Goal: Task Accomplishment & Management: Use online tool/utility

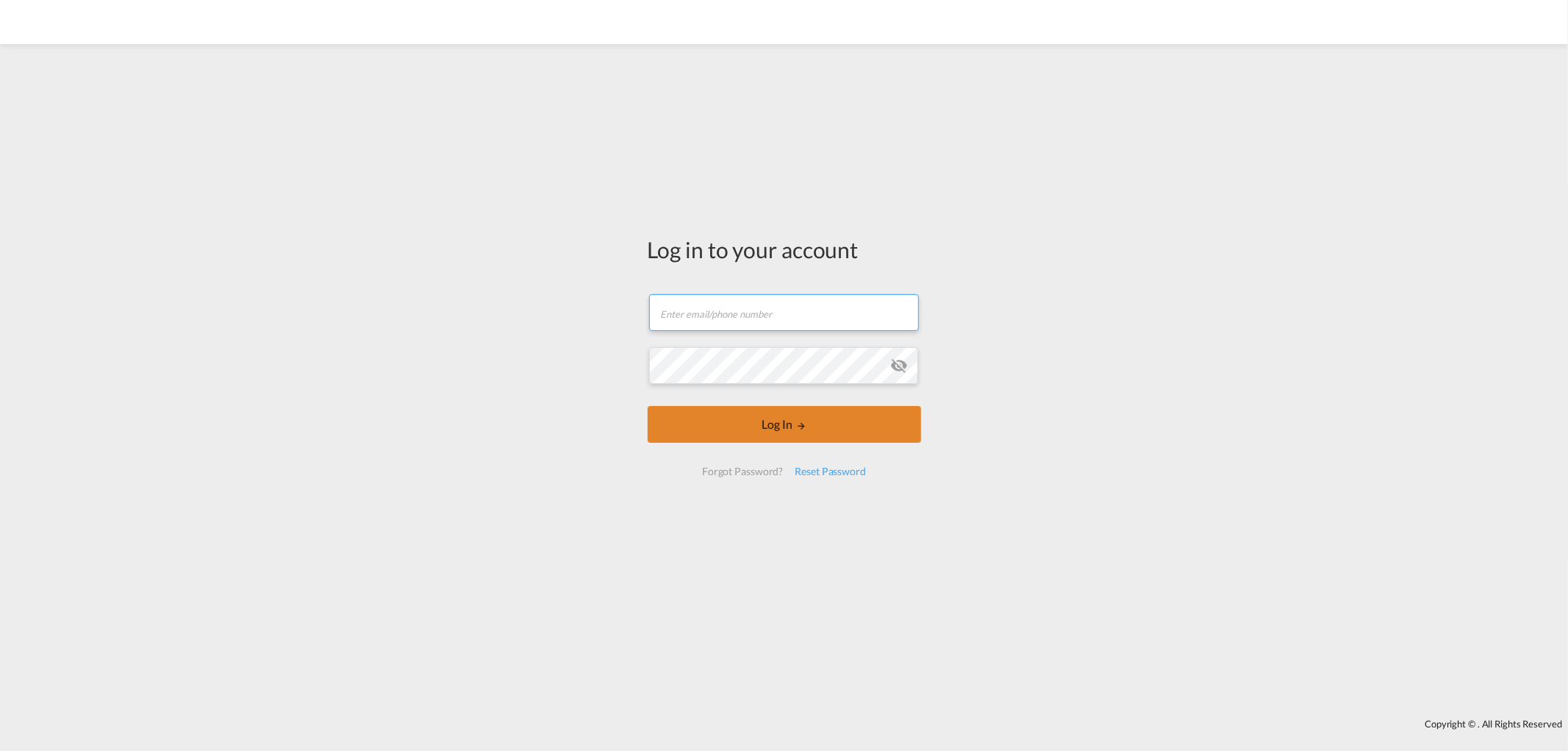
type input "[PERSON_NAME][EMAIL_ADDRESS][DOMAIN_NAME]"
click at [826, 436] on button "Log In" at bounding box center [784, 424] width 273 height 37
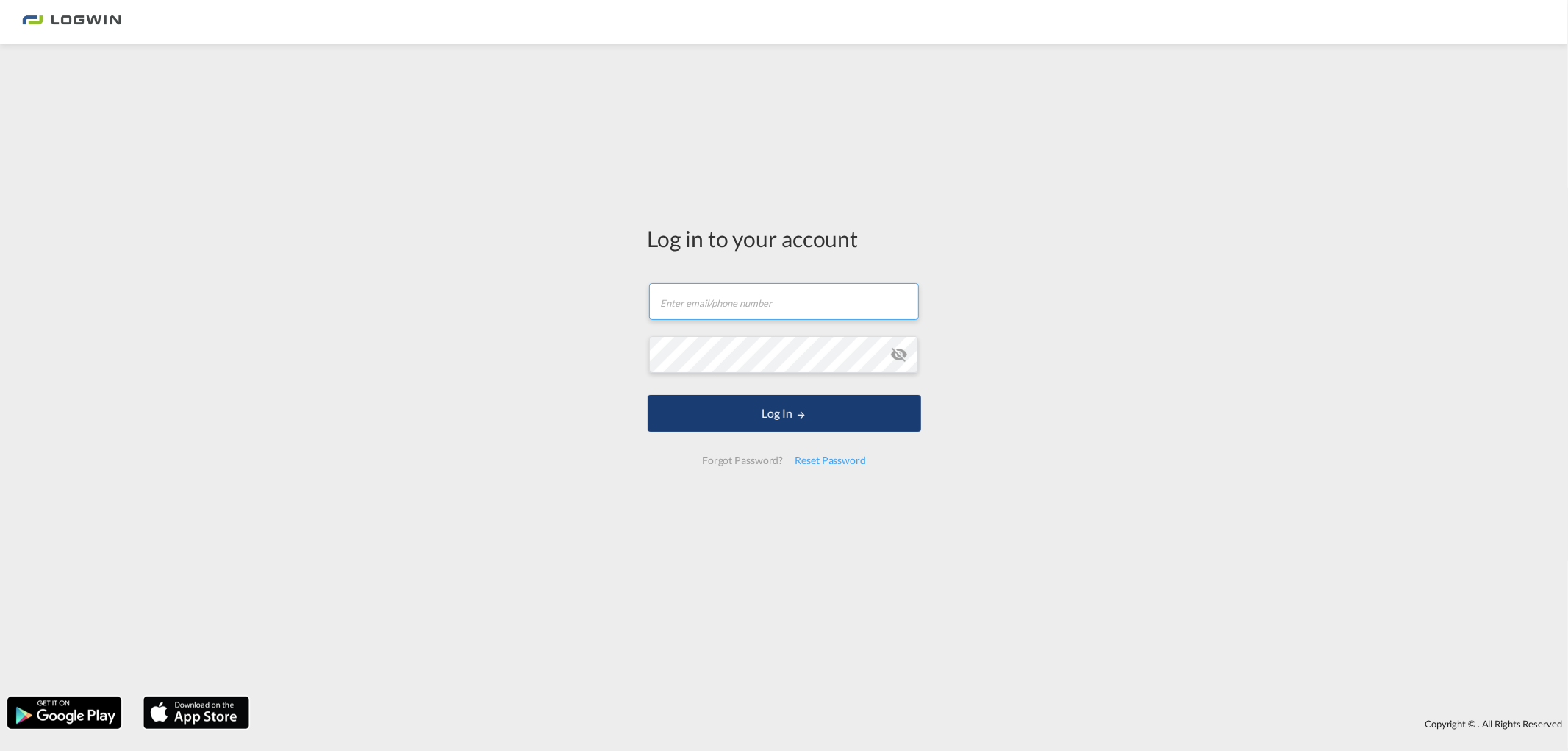
type input "[PERSON_NAME][EMAIL_ADDRESS][DOMAIN_NAME]"
click at [736, 419] on button "Log In" at bounding box center [784, 413] width 273 height 37
